Goal: Transaction & Acquisition: Purchase product/service

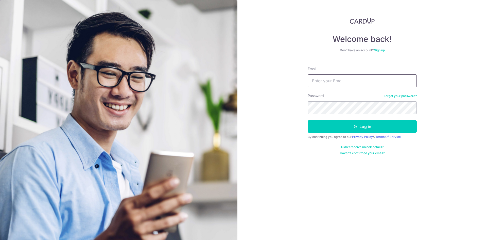
click at [344, 83] on input "Email" at bounding box center [362, 80] width 109 height 13
type input "yilinglow@gmail.com"
click at [308, 120] on button "Log in" at bounding box center [362, 126] width 109 height 13
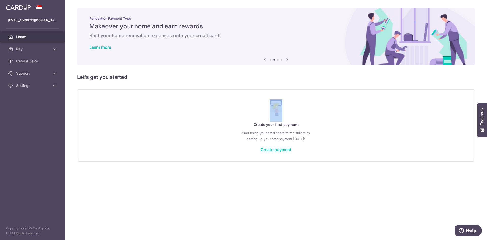
drag, startPoint x: 425, startPoint y: 117, endPoint x: 168, endPoint y: 110, distance: 256.3
click at [168, 110] on div "Create your first payment Start using your credit card to the fullest by settin…" at bounding box center [276, 125] width 385 height 60
click at [153, 179] on div "× Pause Schedule Pause all future payments in this series Pause just this one p…" at bounding box center [276, 120] width 422 height 240
click at [44, 48] on span "Pay" at bounding box center [33, 48] width 34 height 5
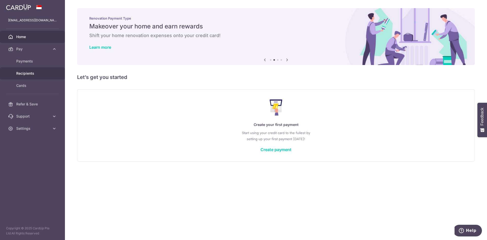
click at [31, 76] on span "Recipients" at bounding box center [33, 73] width 34 height 5
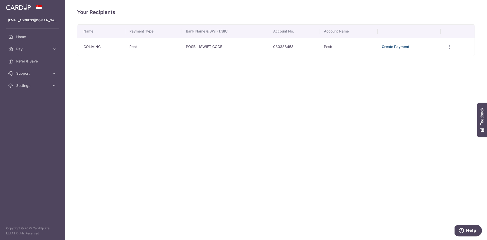
click at [402, 47] on link "Create Payment" at bounding box center [396, 46] width 28 height 4
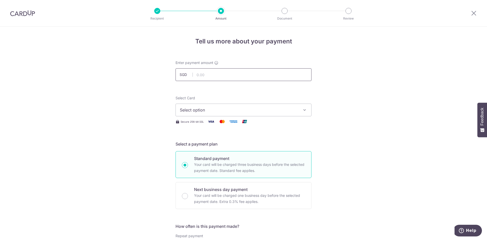
click at [213, 74] on input "text" at bounding box center [244, 74] width 136 height 13
type input "705.00"
click at [207, 107] on span "Select option" at bounding box center [239, 110] width 118 height 6
click at [212, 127] on link "Add credit card" at bounding box center [244, 124] width 136 height 9
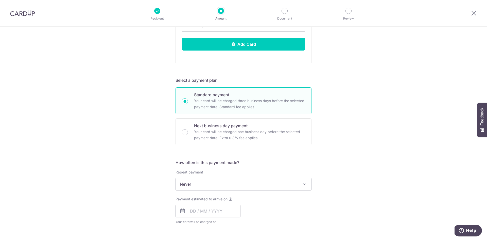
scroll to position [254, 0]
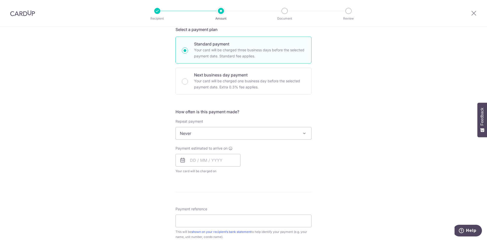
click at [248, 134] on div "Repeat payment Never Every week Every month Every quarter Every half a year Nev…" at bounding box center [244, 129] width 136 height 21
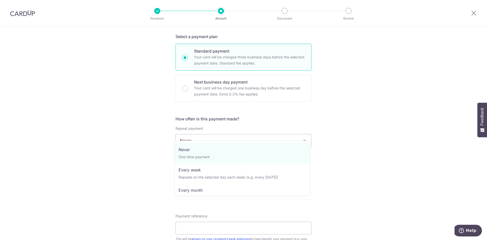
click at [376, 170] on div "Tell us more about your payment Enter payment amount SGD 705.00 705.00 Select C…" at bounding box center [243, 76] width 487 height 606
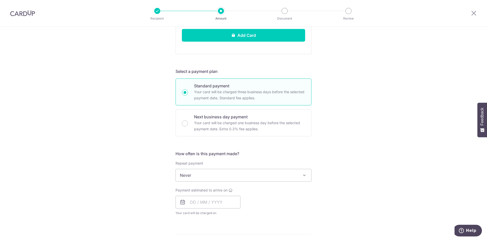
scroll to position [266, 0]
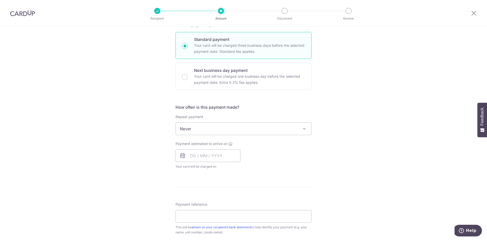
click at [180, 130] on span "Never" at bounding box center [244, 129] width 136 height 12
click at [147, 141] on div "Tell us more about your payment Enter payment amount SGD 705.00 705.00 Select C…" at bounding box center [243, 64] width 487 height 606
click at [184, 155] on icon at bounding box center [183, 156] width 6 height 6
click at [189, 155] on input "text" at bounding box center [208, 155] width 65 height 13
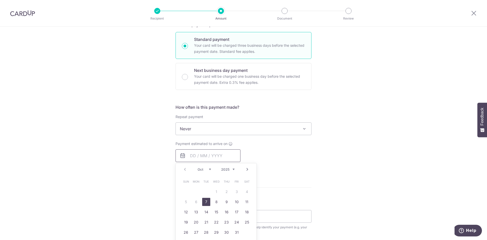
scroll to position [291, 0]
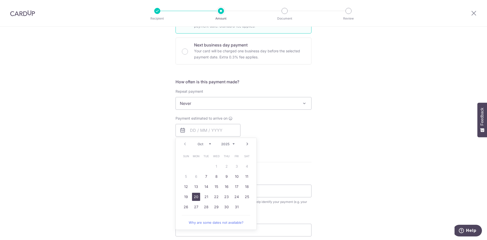
drag, startPoint x: 196, startPoint y: 197, endPoint x: 334, endPoint y: 136, distance: 151.4
click at [196, 197] on link "20" at bounding box center [196, 197] width 8 height 8
type input "20/10/2025"
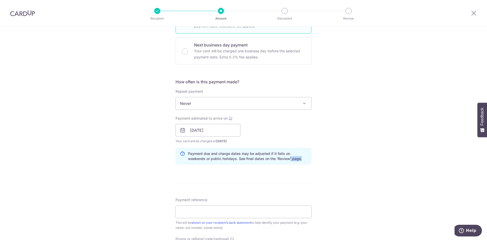
drag, startPoint x: 269, startPoint y: 156, endPoint x: 286, endPoint y: 158, distance: 16.8
click at [286, 158] on p "Payment due and charge dates may be adjusted if it falls on weekends or public …" at bounding box center [247, 156] width 119 height 10
drag, startPoint x: 193, startPoint y: 140, endPoint x: 239, endPoint y: 140, distance: 46.2
click at [239, 140] on div "Payment estimated to arrive on 20/10/2025 Prev Next Oct Nov Dec 2025 2026 2027 …" at bounding box center [208, 130] width 71 height 28
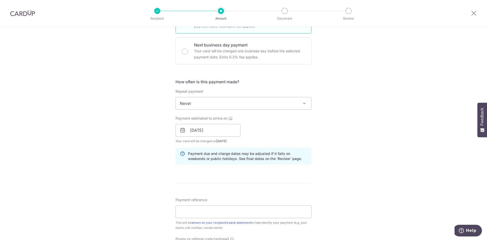
click at [313, 138] on div "Payment estimated to arrive on 20/10/2025 Prev Next Oct Nov Dec 2025 2026 2027 …" at bounding box center [244, 130] width 142 height 28
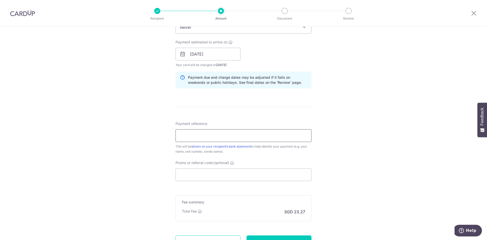
click at [297, 140] on input "Payment reference" at bounding box center [244, 135] width 136 height 13
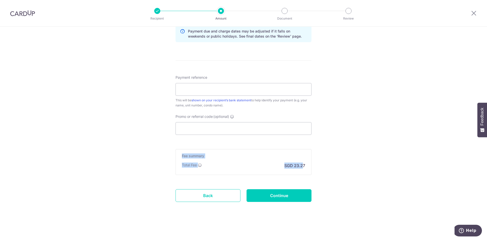
drag, startPoint x: 302, startPoint y: 165, endPoint x: 176, endPoint y: 152, distance: 127.2
click at [176, 152] on div "Fee summary Base fee Extend fee Next-day fee Total Fee SGD 23.27" at bounding box center [244, 162] width 136 height 26
drag, startPoint x: 292, startPoint y: 164, endPoint x: 304, endPoint y: 164, distance: 12.7
click at [304, 164] on div "Fee summary Base fee Extend fee Next-day fee Total Fee SGD 23.27" at bounding box center [244, 162] width 136 height 26
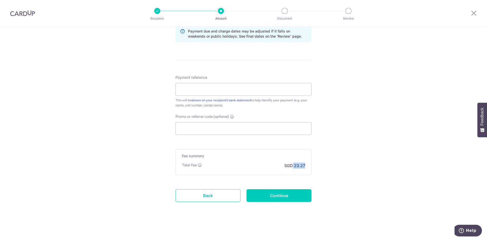
drag, startPoint x: 285, startPoint y: 164, endPoint x: 311, endPoint y: 164, distance: 25.6
drag, startPoint x: 337, startPoint y: 163, endPoint x: 91, endPoint y: 163, distance: 246.8
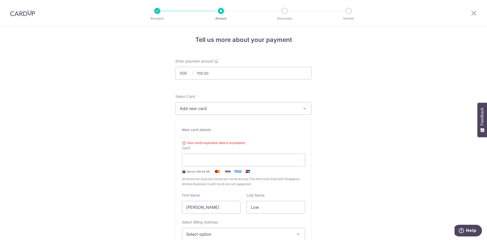
scroll to position [0, 0]
drag, startPoint x: 221, startPoint y: 74, endPoint x: 184, endPoint y: 79, distance: 37.9
click at [184, 79] on input "705.00" at bounding box center [244, 74] width 136 height 13
type input "950.00"
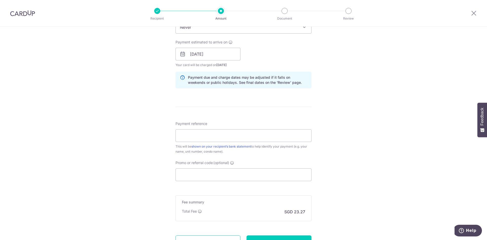
scroll to position [413, 0]
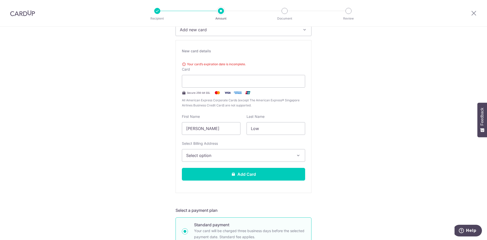
scroll to position [0, 0]
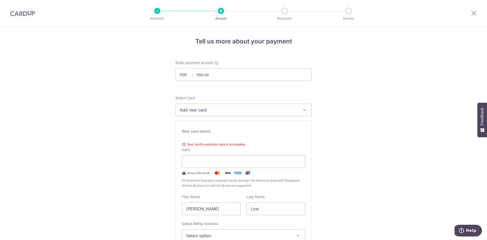
click at [232, 113] on button "Add new card" at bounding box center [244, 110] width 136 height 13
drag, startPoint x: 233, startPoint y: 112, endPoint x: 274, endPoint y: 112, distance: 41.4
click at [234, 112] on span "Add new card" at bounding box center [239, 110] width 118 height 6
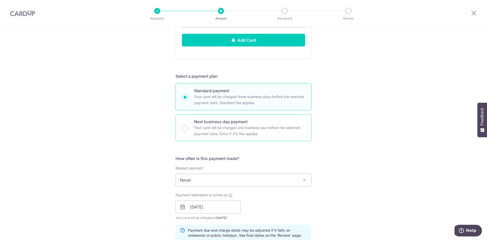
scroll to position [254, 0]
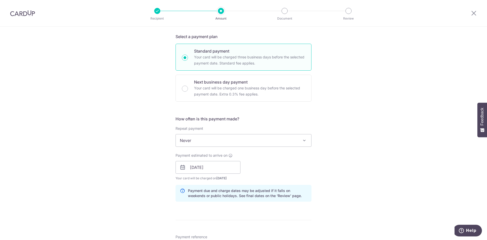
click at [210, 142] on span "Never" at bounding box center [244, 140] width 136 height 12
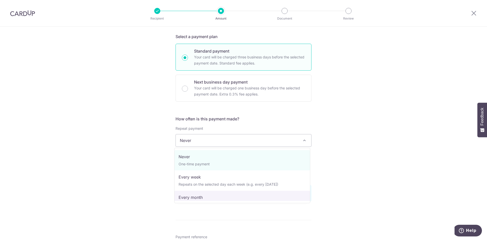
select select "3"
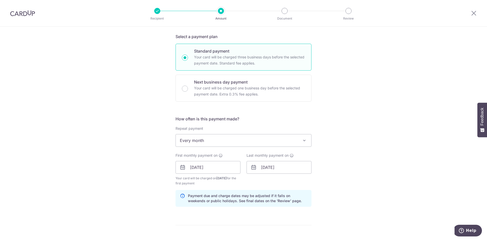
click at [344, 168] on div "Tell us more about your payment Enter payment amount SGD 950.00 950.00 Select C…" at bounding box center [243, 89] width 487 height 632
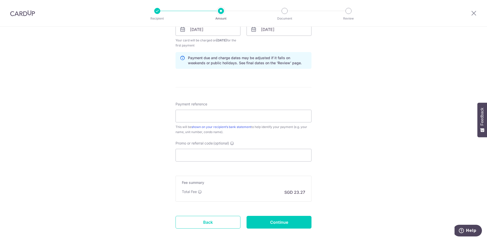
scroll to position [418, 0]
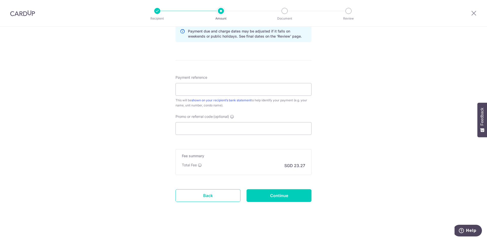
drag, startPoint x: 282, startPoint y: 164, endPoint x: 307, endPoint y: 168, distance: 25.7
click at [307, 168] on div "Fee summary Base fee Extend fee Next-day fee Total Fee SGD 23.27" at bounding box center [244, 162] width 136 height 26
copy p "SGD 23.27"
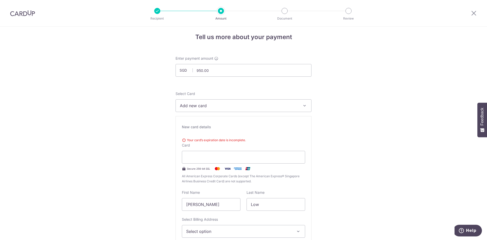
scroll to position [0, 0]
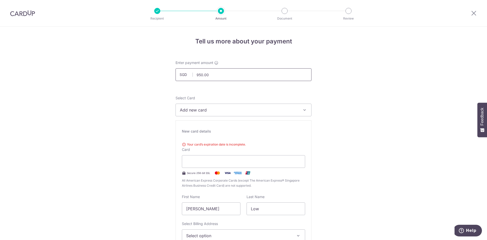
drag, startPoint x: 217, startPoint y: 74, endPoint x: 179, endPoint y: 69, distance: 38.4
click at [179, 69] on input "950.00" at bounding box center [244, 74] width 136 height 13
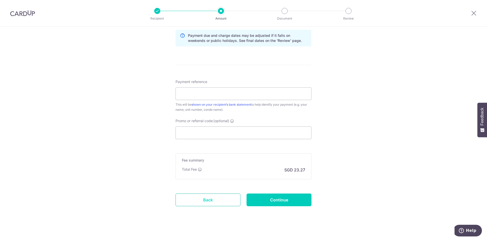
scroll to position [418, 0]
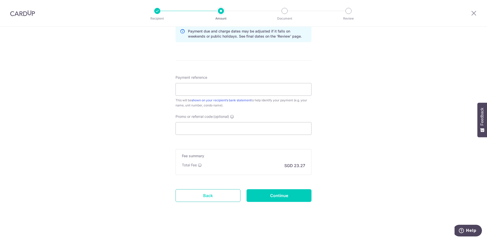
click at [215, 195] on link "Back" at bounding box center [208, 195] width 65 height 13
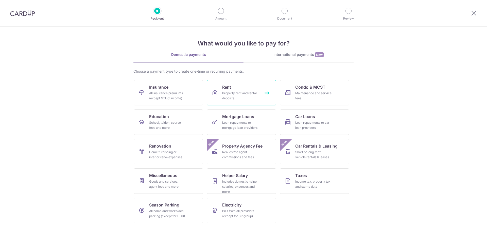
click at [234, 94] on div "Property rent and rental deposits" at bounding box center [240, 96] width 37 height 10
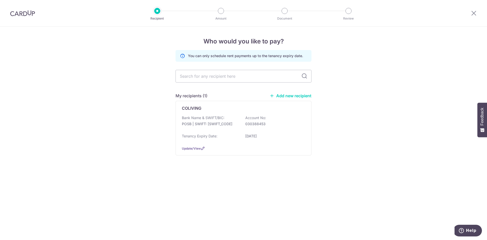
click at [282, 95] on link "Add new recipient" at bounding box center [291, 95] width 42 height 5
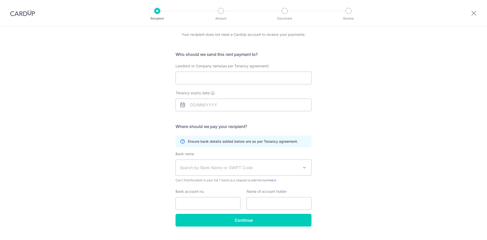
scroll to position [28, 0]
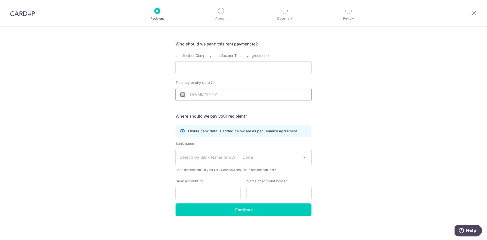
click at [217, 89] on input "Tenancy expiry date" at bounding box center [244, 94] width 136 height 13
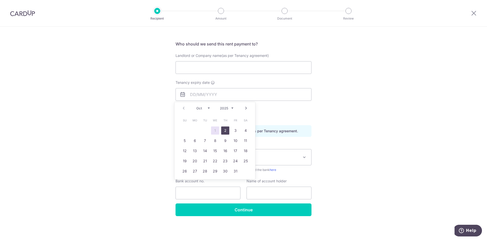
click at [223, 132] on link "2" at bounding box center [225, 130] width 8 height 8
type input "[DATE]"
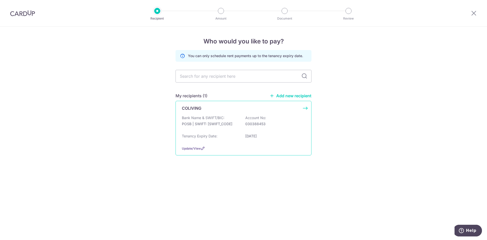
click at [287, 130] on div "Bank Name & SWIFT/BIC: POSB | SWIFT: [SWIFT_CODE] Account No: 030388453" at bounding box center [243, 123] width 123 height 16
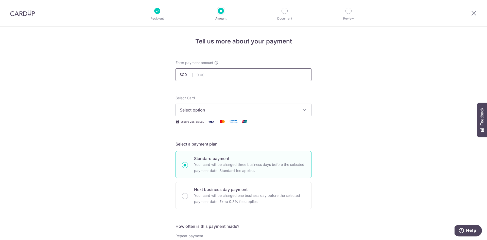
click at [213, 72] on input "text" at bounding box center [244, 74] width 136 height 13
type input "950.00"
click at [203, 107] on button "Select option" at bounding box center [244, 110] width 136 height 13
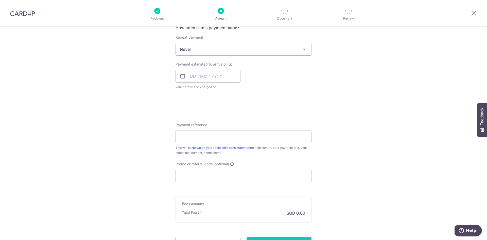
scroll to position [119, 0]
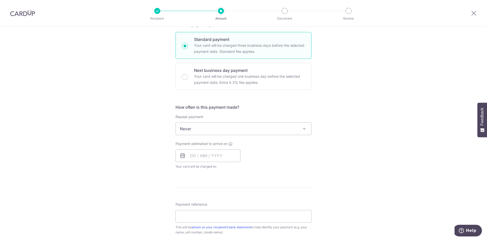
click at [192, 130] on span "Never" at bounding box center [244, 129] width 136 height 12
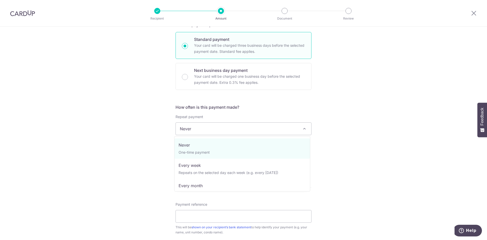
click at [192, 130] on span "Never" at bounding box center [244, 129] width 136 height 12
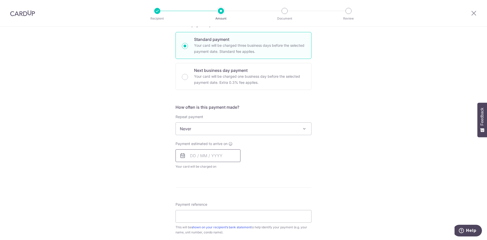
click at [190, 155] on input "text" at bounding box center [208, 155] width 65 height 13
click at [281, 144] on div "Payment estimated to arrive on Prev Next Oct Nov Dec 2025 2026 2027 2028 2029 2…" at bounding box center [244, 155] width 142 height 28
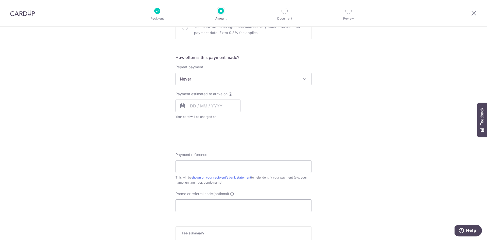
scroll to position [170, 0]
click at [193, 105] on input "text" at bounding box center [208, 105] width 65 height 13
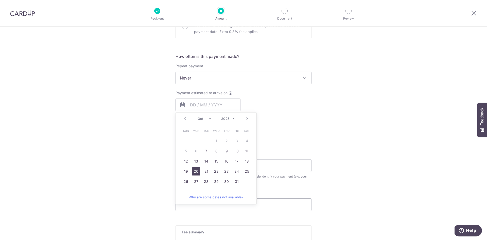
click at [194, 173] on link "20" at bounding box center [196, 171] width 8 height 8
type input "20/10/2025"
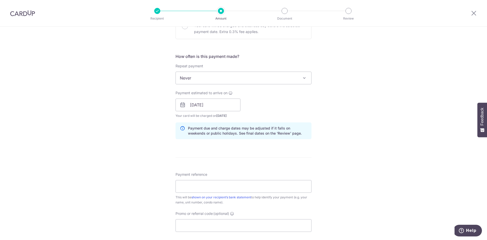
click at [372, 160] on div "Tell us more about your payment Enter payment amount SGD 950.00 950.00 Select C…" at bounding box center [243, 97] width 487 height 480
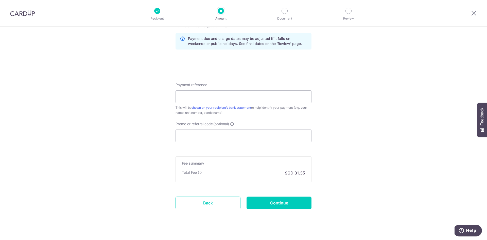
scroll to position [267, 0]
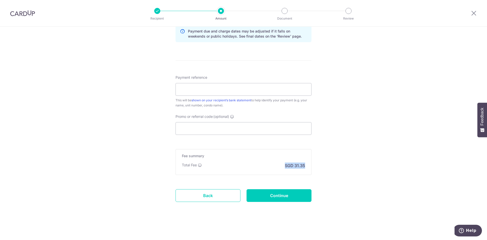
drag, startPoint x: 305, startPoint y: 167, endPoint x: 273, endPoint y: 167, distance: 32.0
click at [273, 167] on div "Fee summary Base fee Extend fee Next-day fee Total Fee SGD 31.35" at bounding box center [244, 162] width 136 height 26
click at [329, 174] on div "Tell us more about your payment Enter payment amount SGD 950.00 950.00 Select C…" at bounding box center [243, 0] width 487 height 480
drag, startPoint x: 284, startPoint y: 165, endPoint x: 304, endPoint y: 165, distance: 19.6
click at [304, 165] on p "SGD 31.35" at bounding box center [295, 165] width 20 height 6
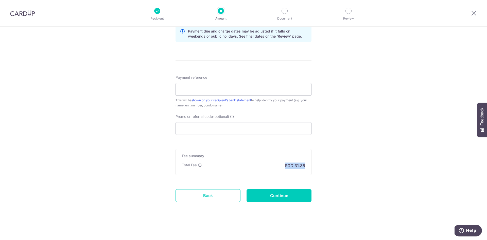
copy p "SGD 31.35"
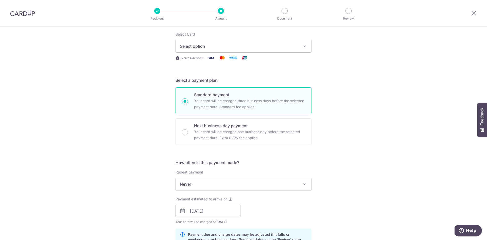
scroll to position [0, 0]
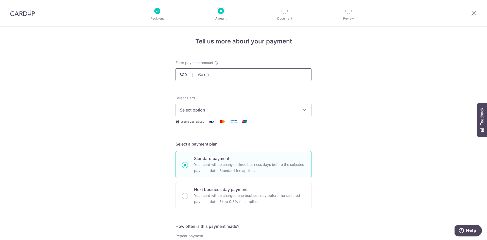
drag, startPoint x: 211, startPoint y: 78, endPoint x: 194, endPoint y: 80, distance: 17.1
click at [194, 80] on input "950.00" at bounding box center [244, 74] width 136 height 13
type input "705.00"
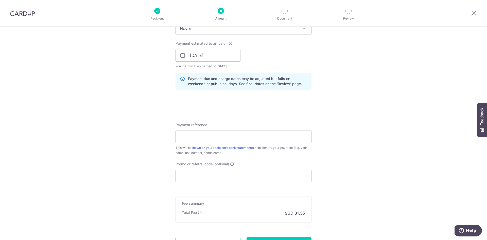
scroll to position [267, 0]
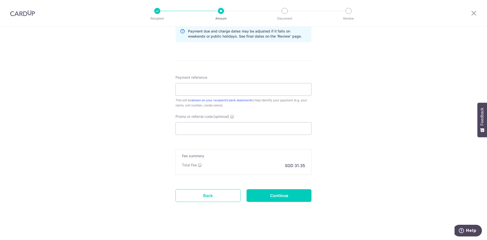
click at [345, 179] on div "Tell us more about your payment Enter payment amount SGD 705.00 705.00 Select C…" at bounding box center [243, 0] width 487 height 480
click at [237, 163] on div "Total Fee SGD 31.35" at bounding box center [243, 165] width 123 height 6
drag, startPoint x: 295, startPoint y: 165, endPoint x: 310, endPoint y: 166, distance: 15.5
click at [310, 166] on div "Fee summary Base fee Extend fee Next-day fee Total Fee SGD 31.35" at bounding box center [244, 162] width 136 height 26
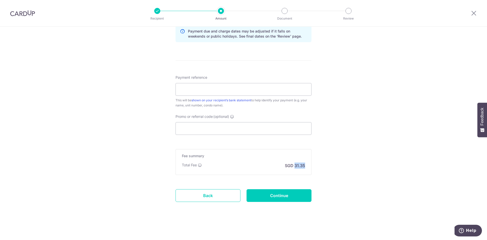
copy p "31.35"
